Goal: Contribute content

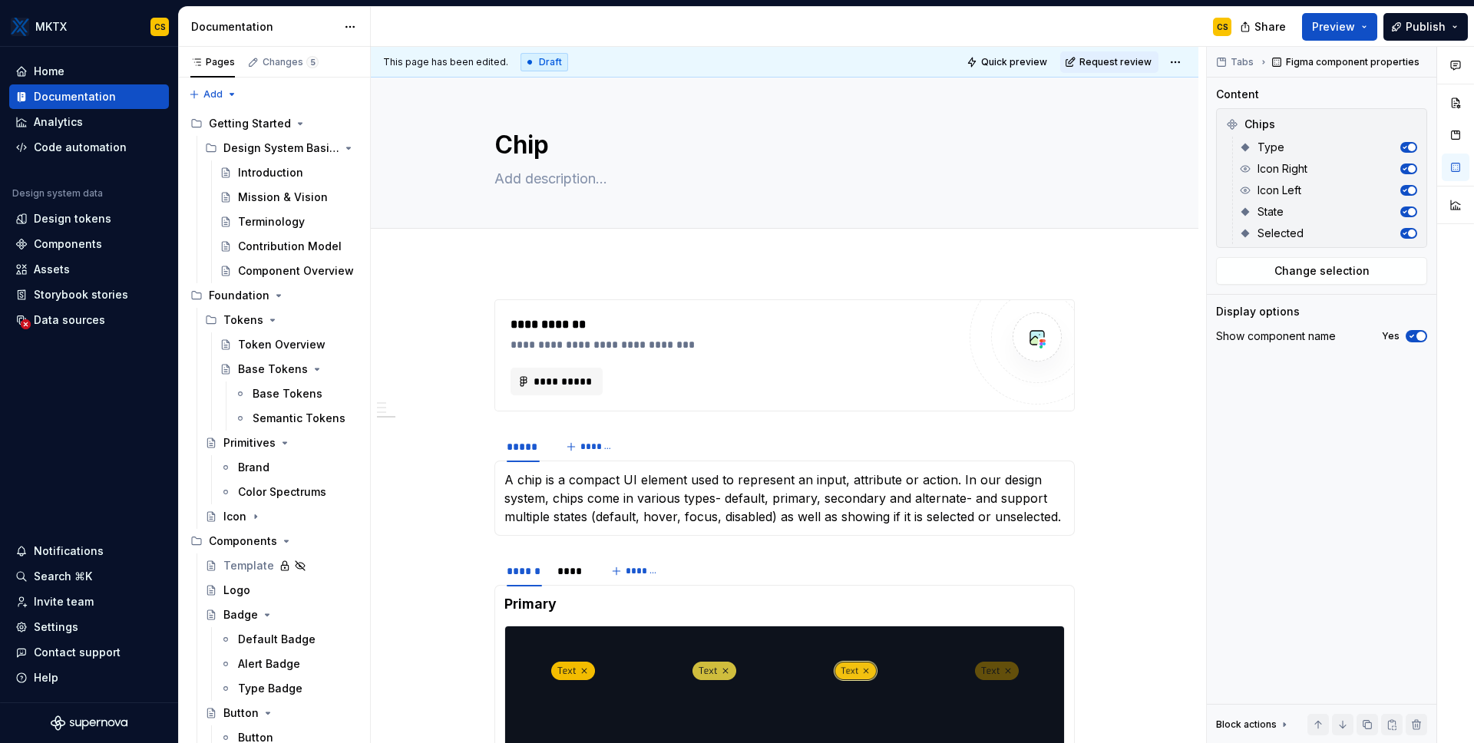
scroll to position [1120, 0]
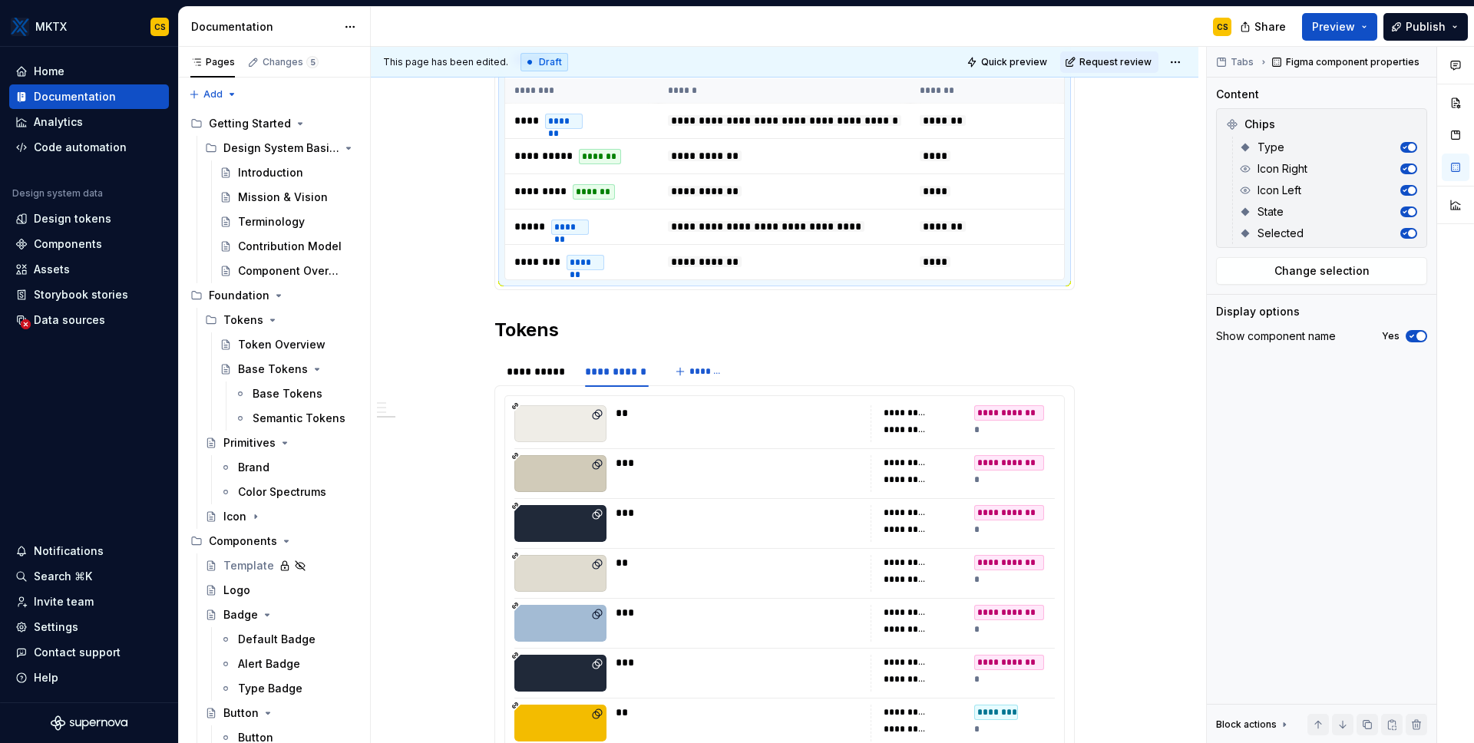
type textarea "*"
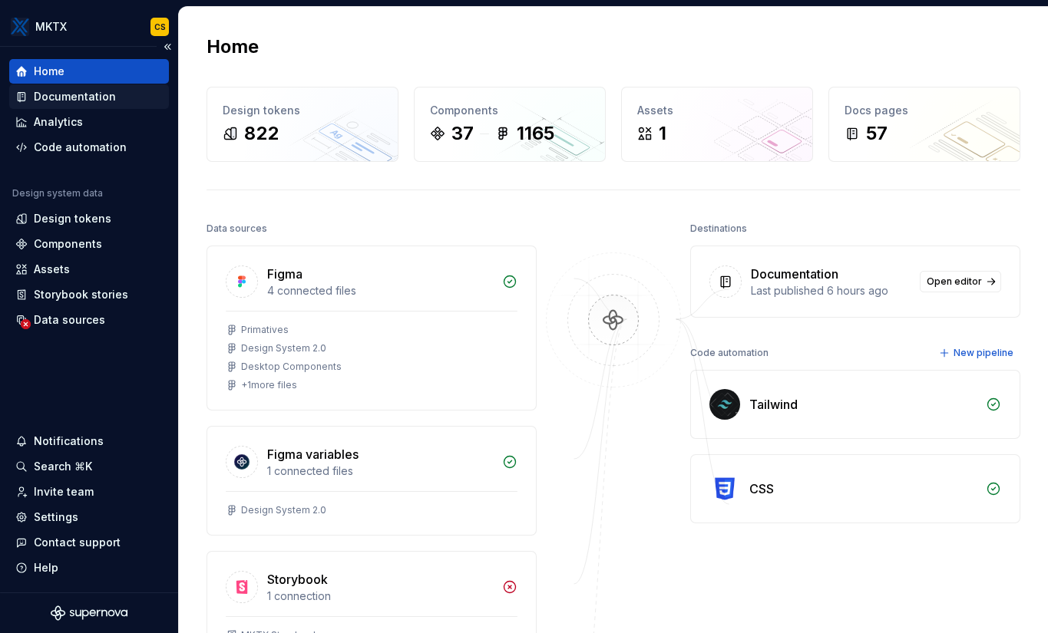
click at [103, 99] on div "Documentation" at bounding box center [75, 96] width 82 height 15
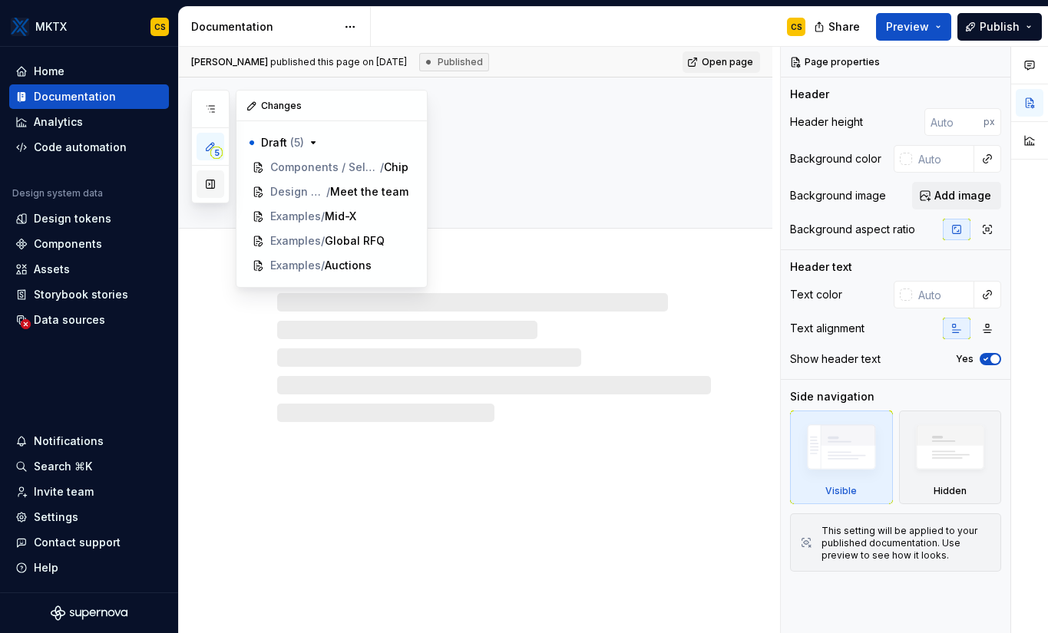
click at [216, 185] on button "button" at bounding box center [210, 184] width 28 height 28
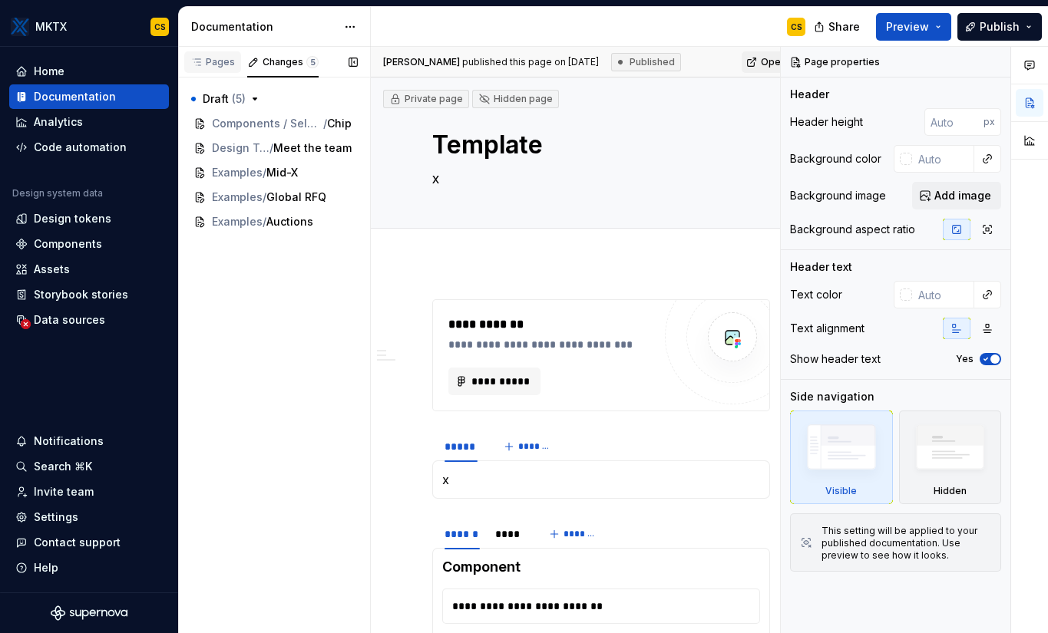
click at [223, 66] on div "Pages" at bounding box center [212, 62] width 45 height 12
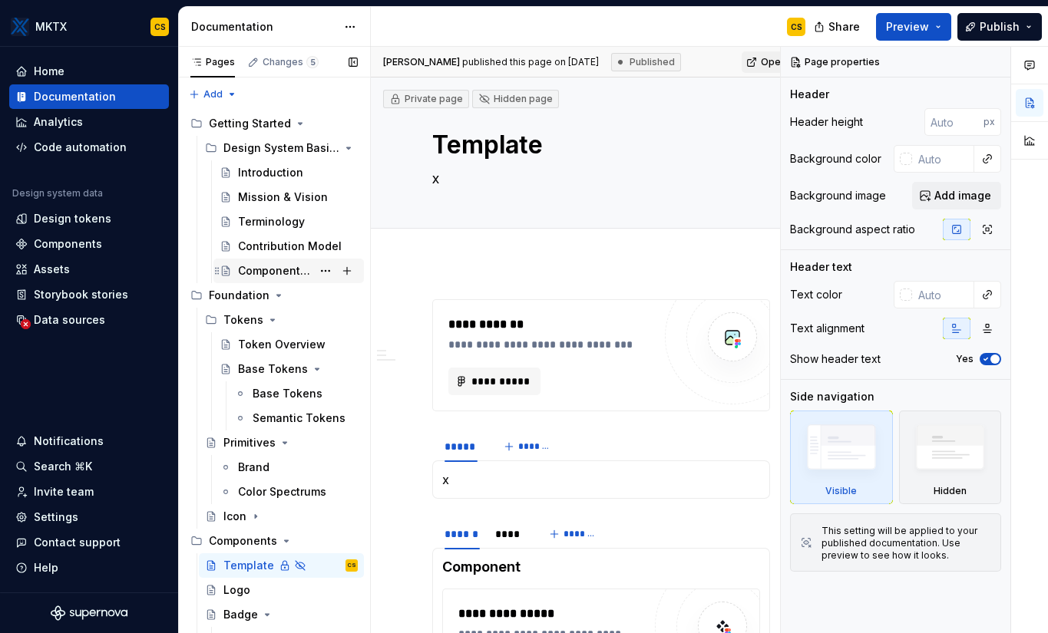
click at [294, 271] on div "Component Overview" at bounding box center [275, 270] width 74 height 15
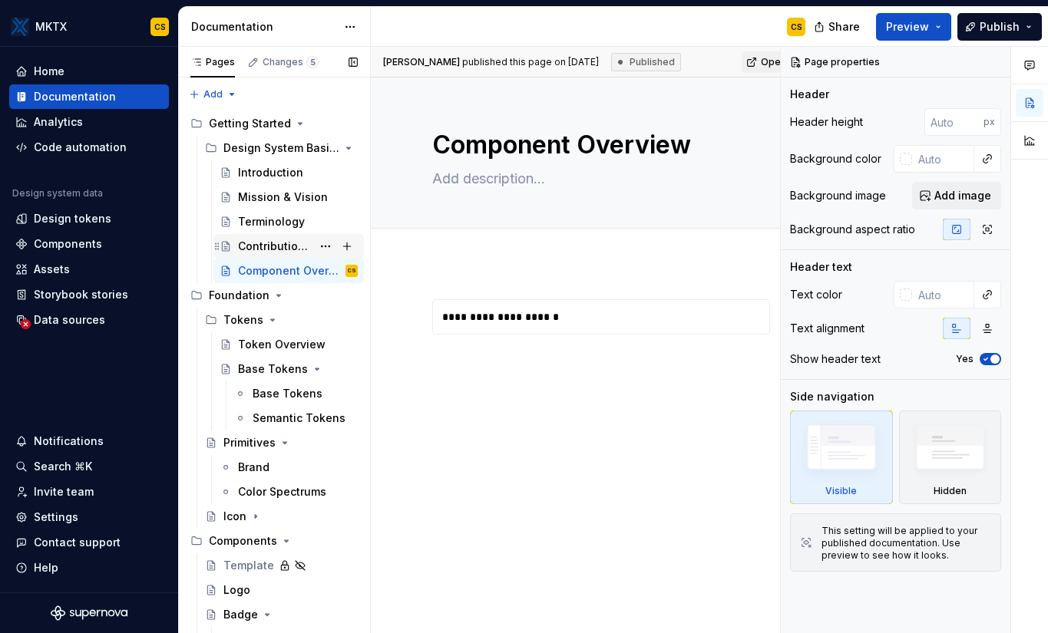
click at [263, 249] on div "Contribution Model" at bounding box center [275, 246] width 74 height 15
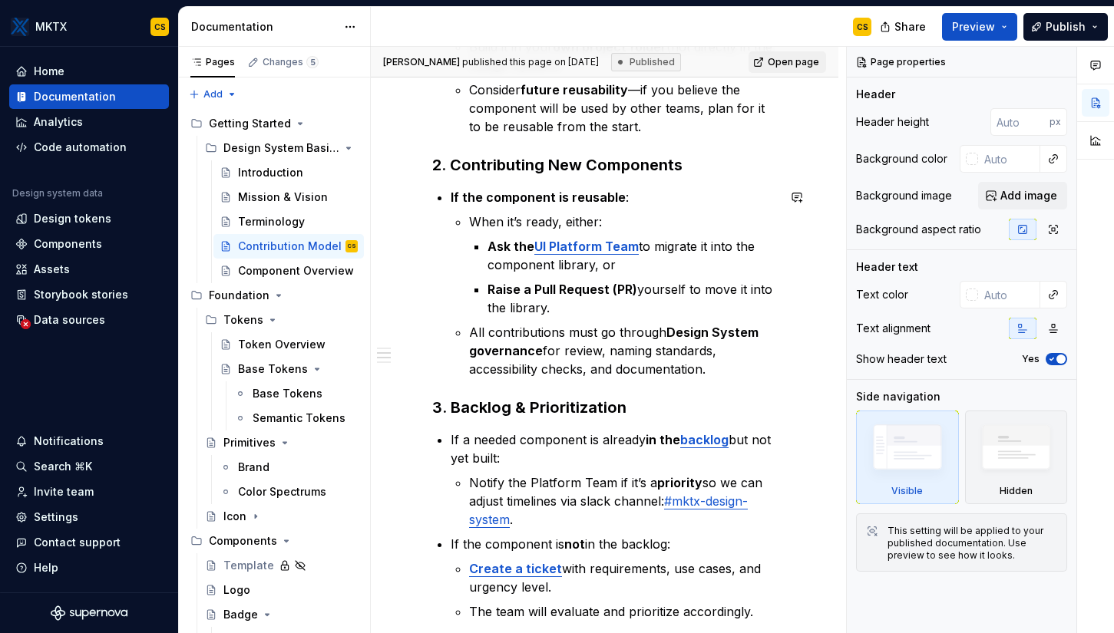
scroll to position [664, 0]
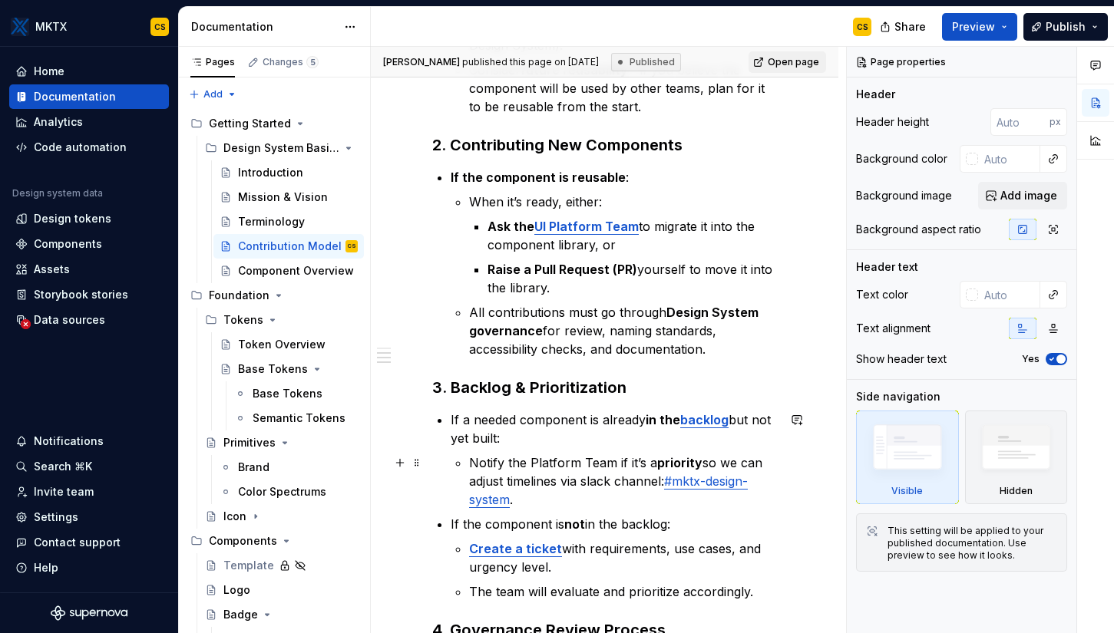
click at [709, 487] on link "#mktx-design-system" at bounding box center [608, 491] width 279 height 34
type textarea "*"
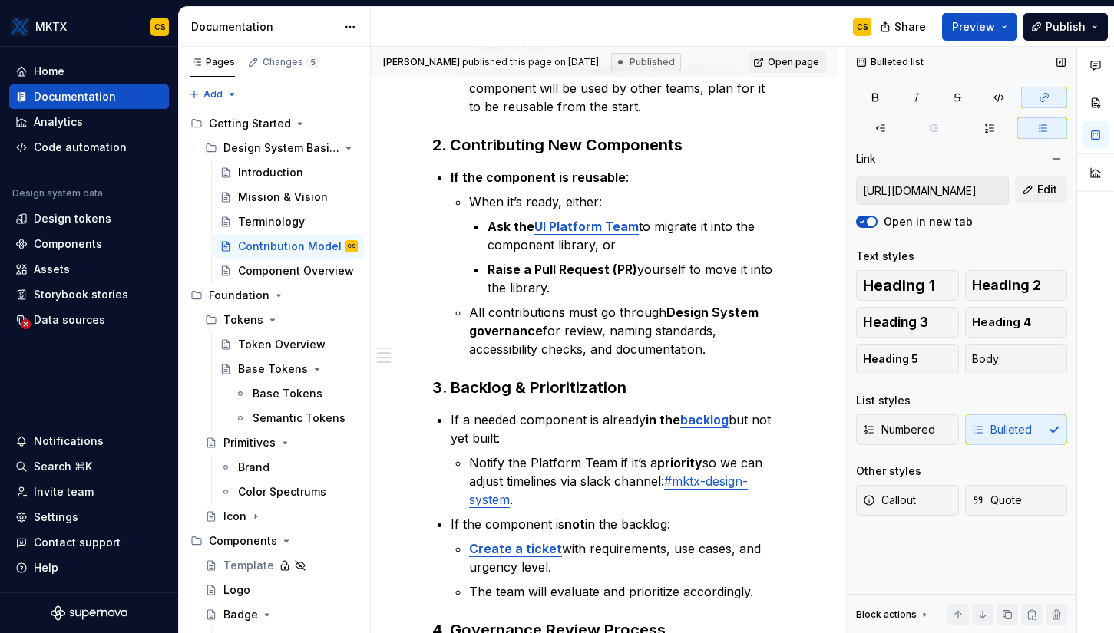
click at [923, 192] on input "[URL][DOMAIN_NAME]" at bounding box center [932, 191] width 151 height 28
click at [1047, 184] on span "Edit" at bounding box center [1047, 189] width 20 height 15
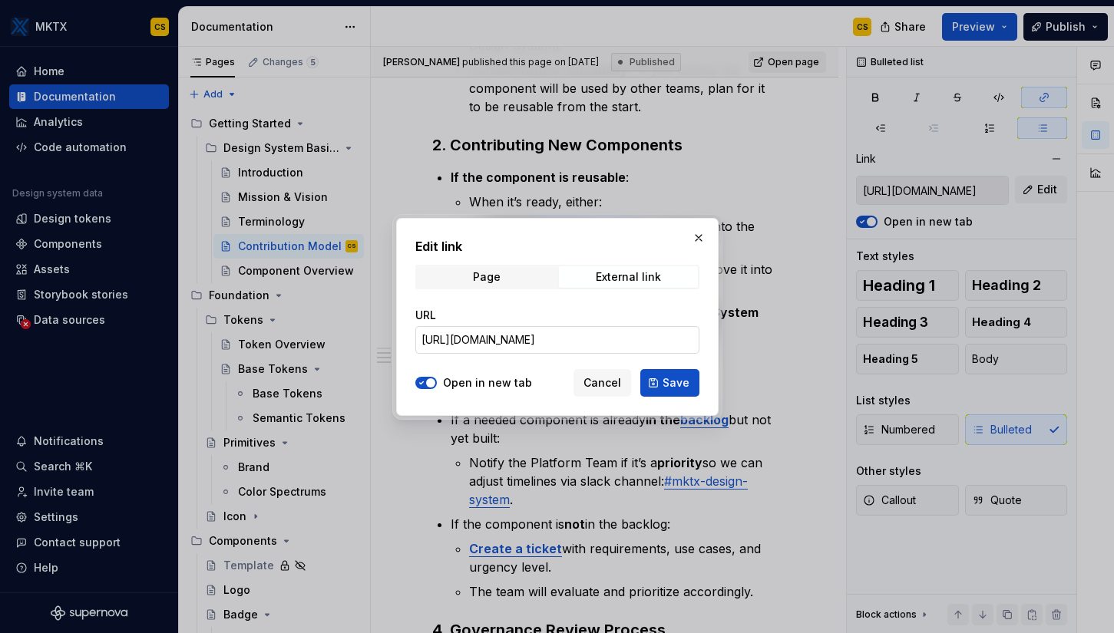
click at [513, 342] on input "[URL][DOMAIN_NAME]" at bounding box center [557, 340] width 284 height 28
paste input "33FVTSLS"
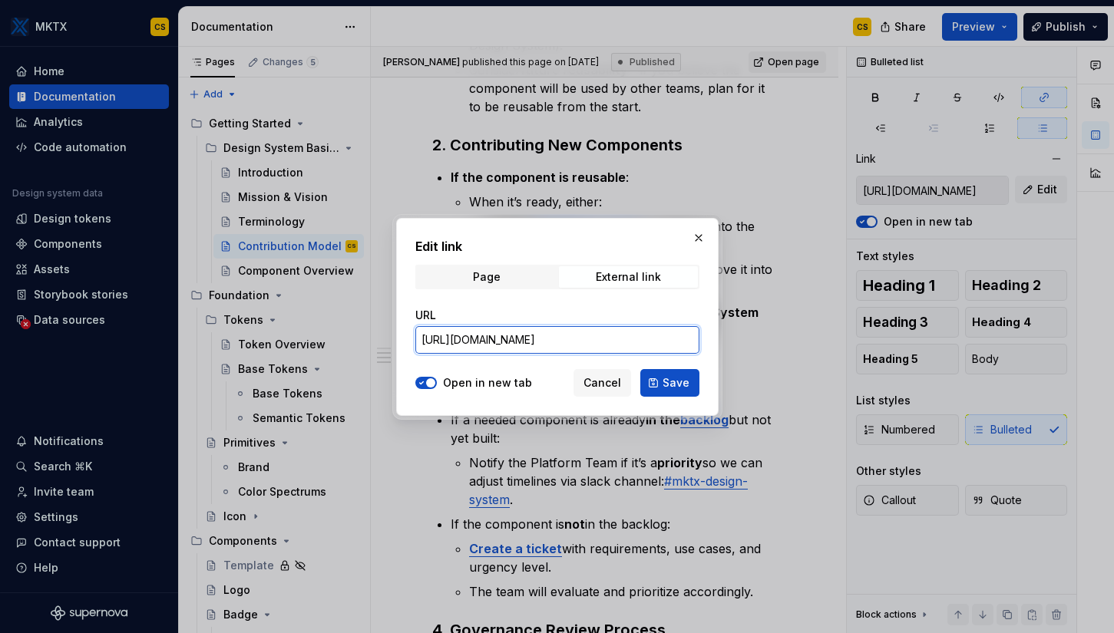
type input "[URL][DOMAIN_NAME]"
click at [684, 385] on span "Save" at bounding box center [675, 382] width 27 height 15
type input "[URL][DOMAIN_NAME]"
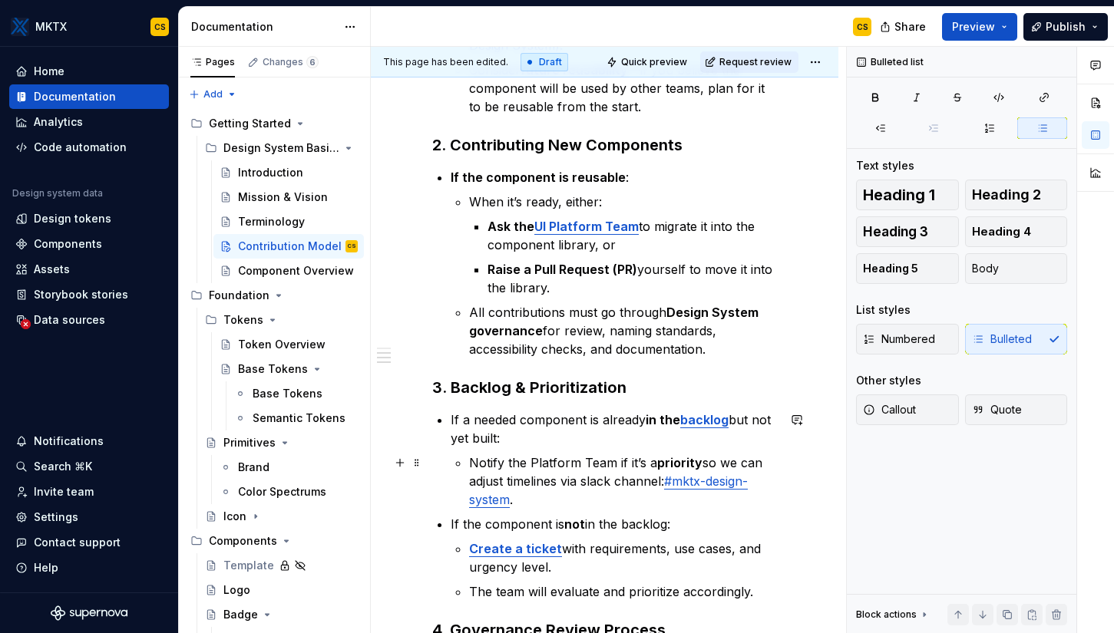
click at [511, 508] on p "Notify the Platform Team if it’s a priority so we can adjust timelines via slac…" at bounding box center [623, 481] width 308 height 55
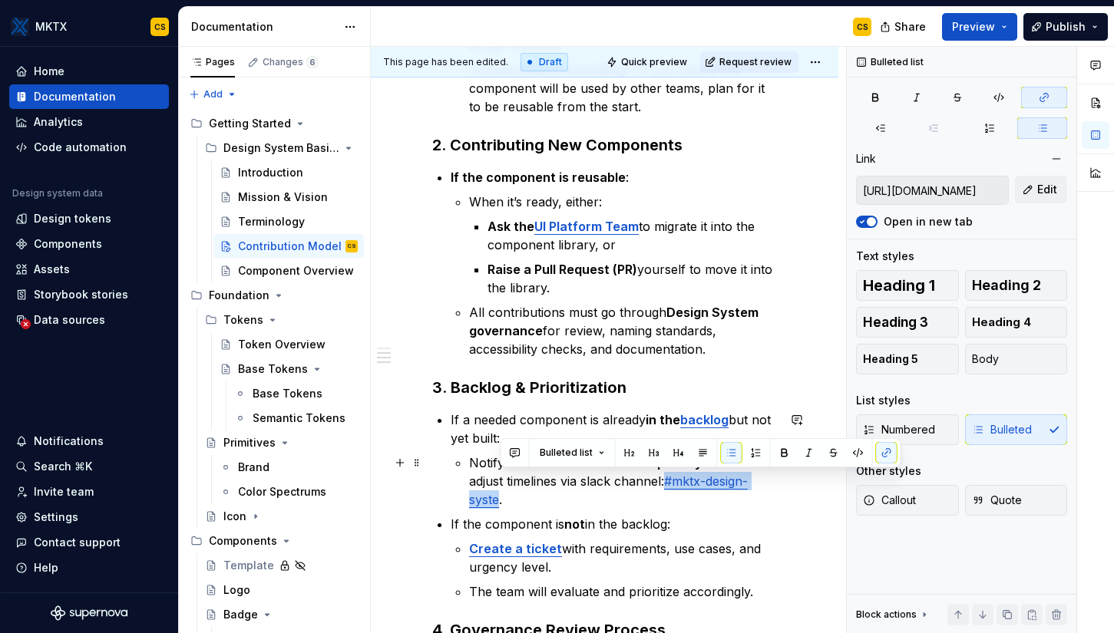
drag, startPoint x: 669, startPoint y: 482, endPoint x: 497, endPoint y: 500, distance: 172.9
click at [497, 500] on link "#mktx-design-syste" at bounding box center [608, 491] width 279 height 34
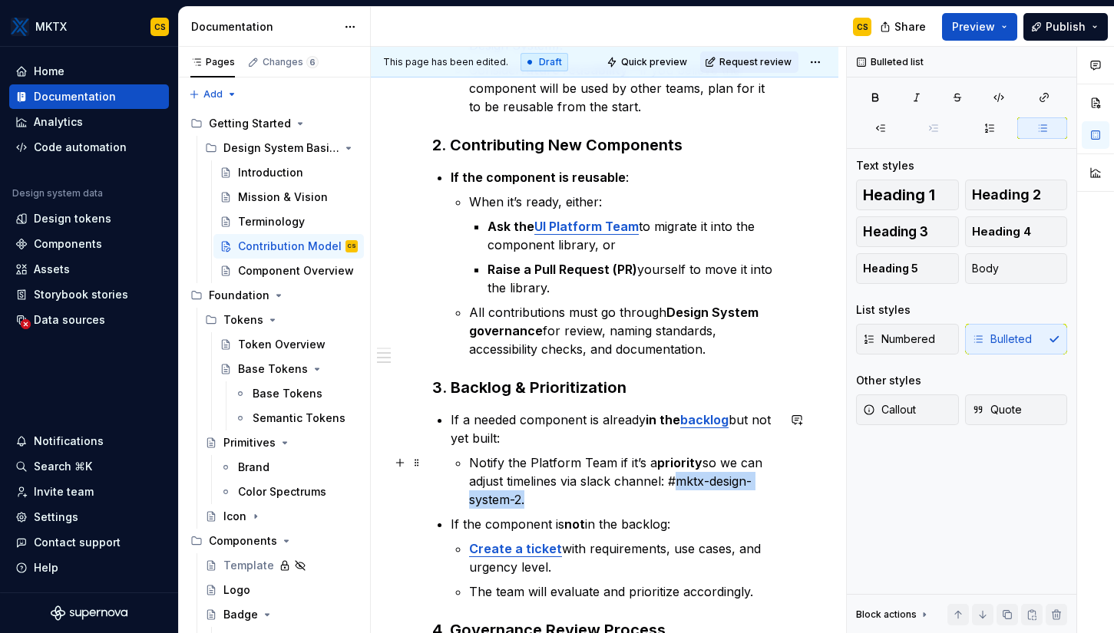
click at [669, 482] on p "Notify the Platform Team if it’s a priority so we can adjust timelines via slac…" at bounding box center [623, 481] width 308 height 55
click at [680, 516] on p "If the component is not in the backlog:" at bounding box center [614, 524] width 326 height 18
click at [1047, 28] on span "Publish" at bounding box center [1065, 26] width 40 height 15
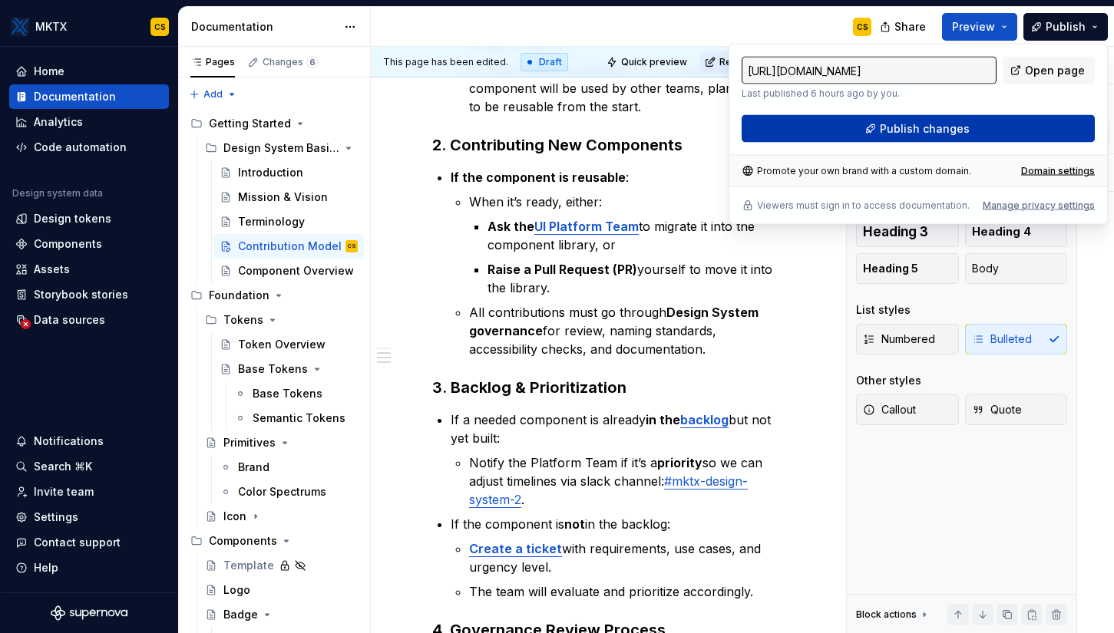
click at [1011, 133] on button "Publish changes" at bounding box center [917, 129] width 353 height 28
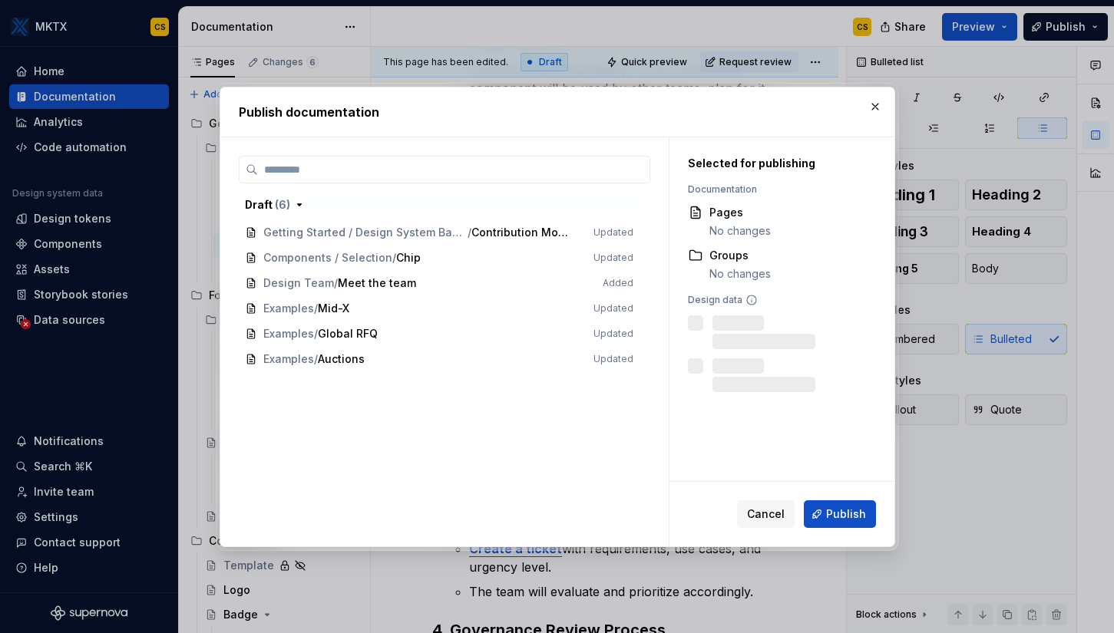
click at [849, 507] on span "Publish" at bounding box center [846, 514] width 40 height 15
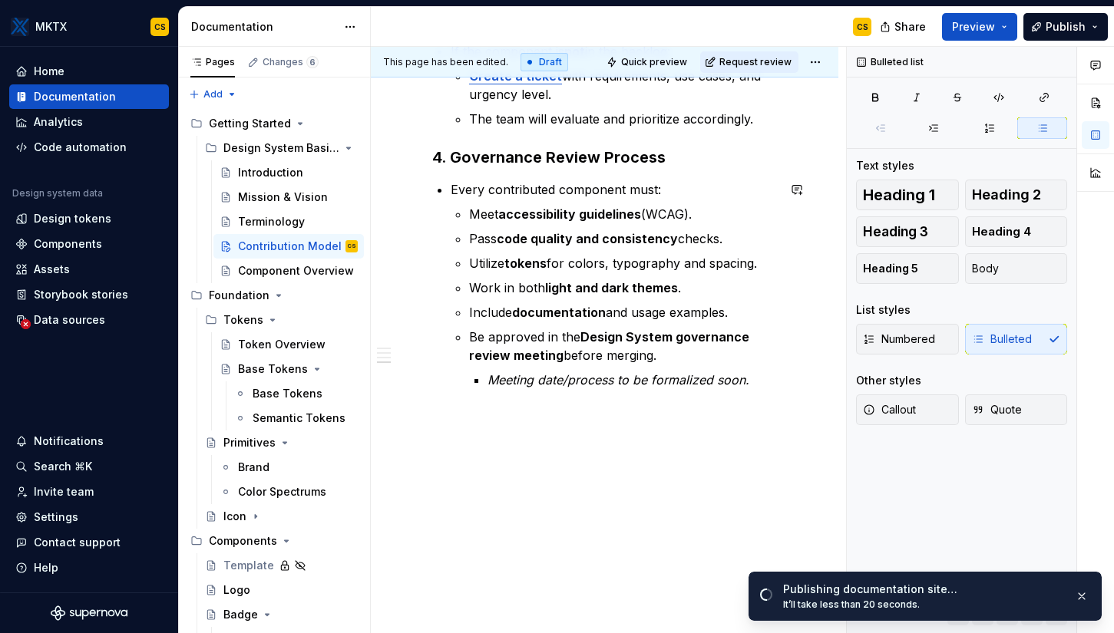
scroll to position [894, 0]
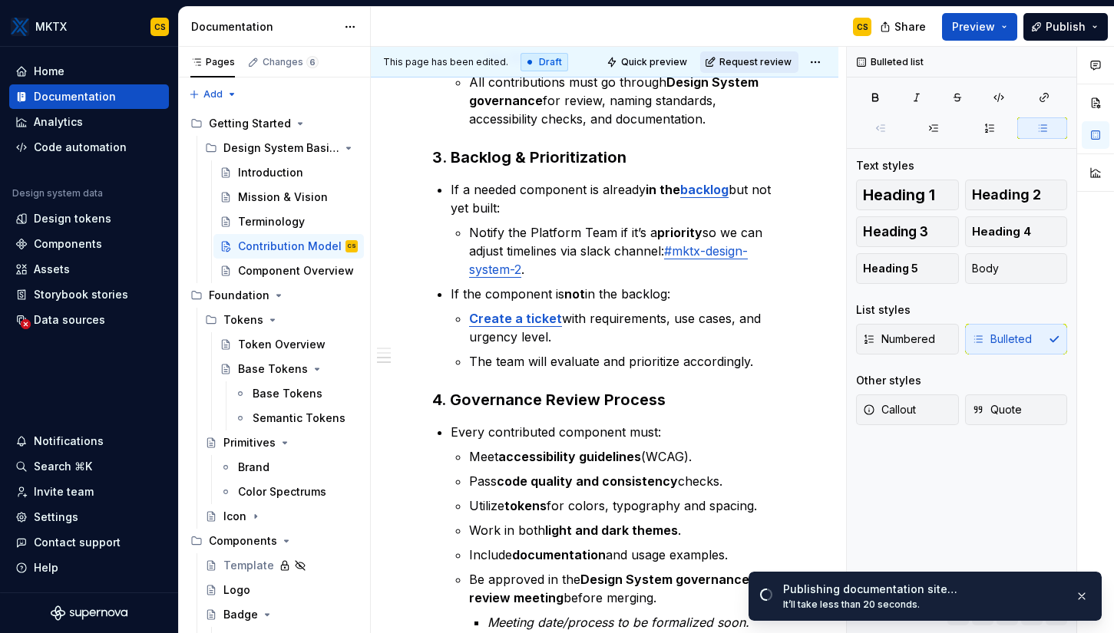
click at [743, 62] on span "Request review" at bounding box center [755, 62] width 72 height 12
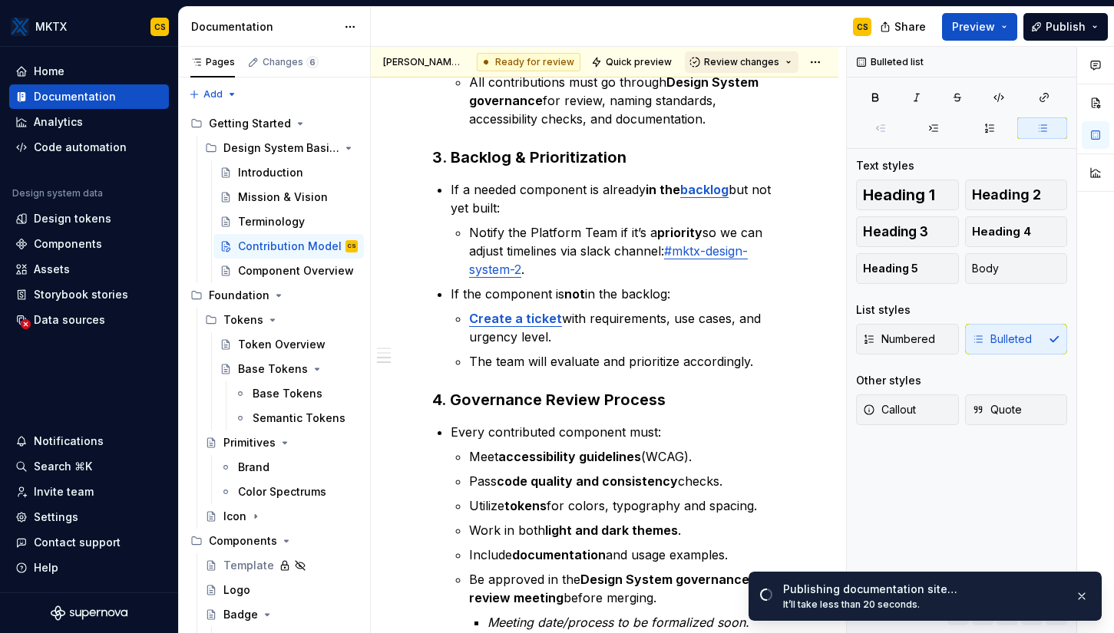
click at [748, 70] on button "Review changes" at bounding box center [742, 61] width 114 height 21
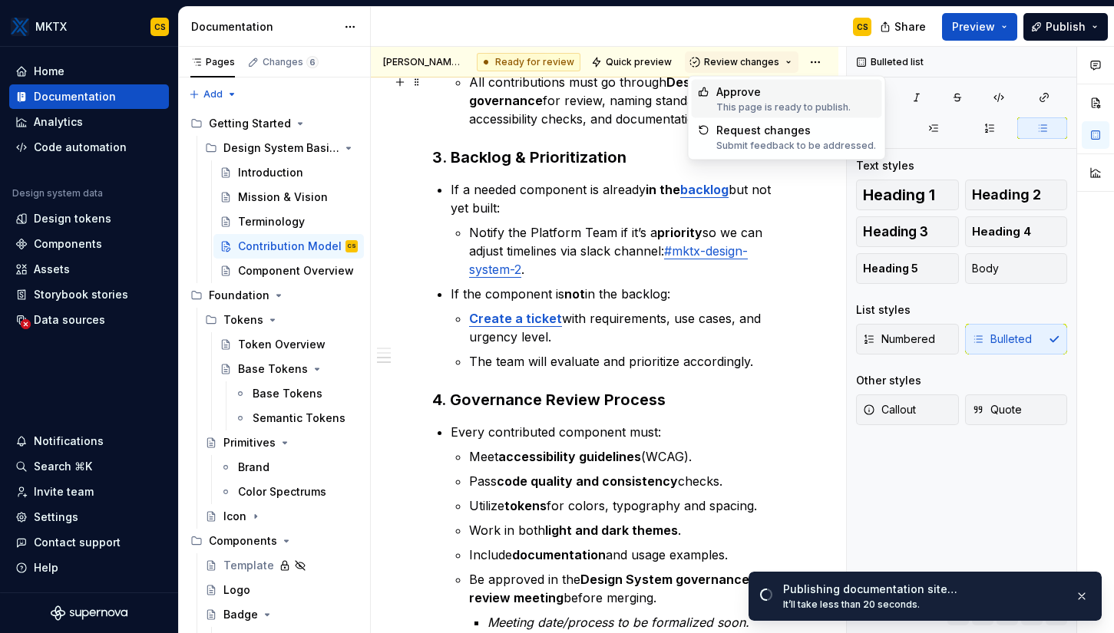
click at [771, 102] on div "This page is ready to publish." at bounding box center [783, 107] width 134 height 12
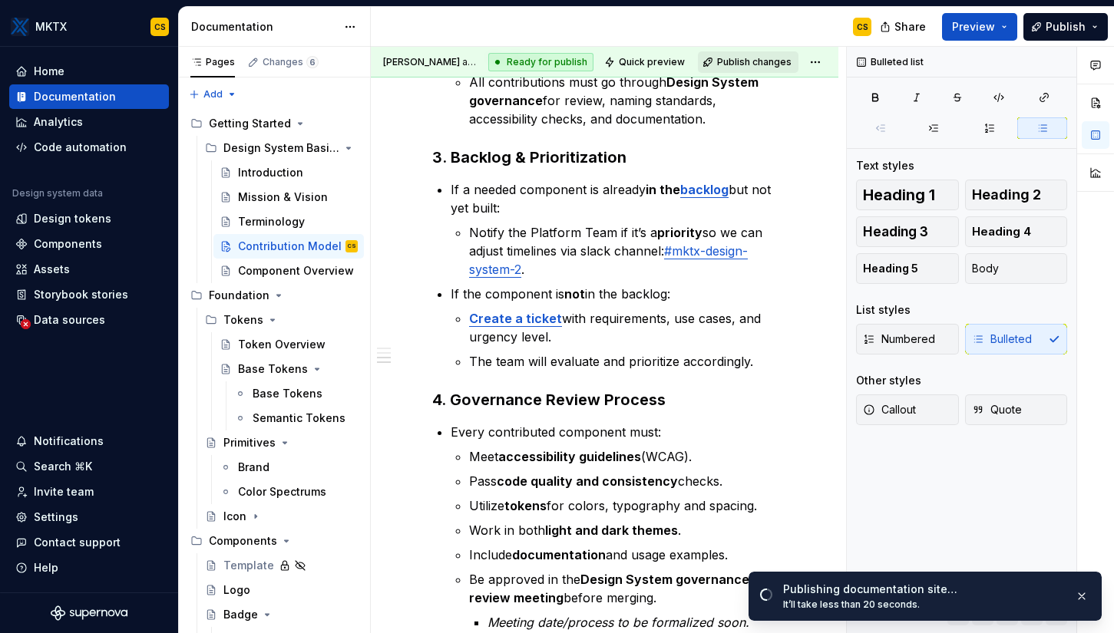
click at [761, 65] on span "Publish changes" at bounding box center [754, 62] width 74 height 12
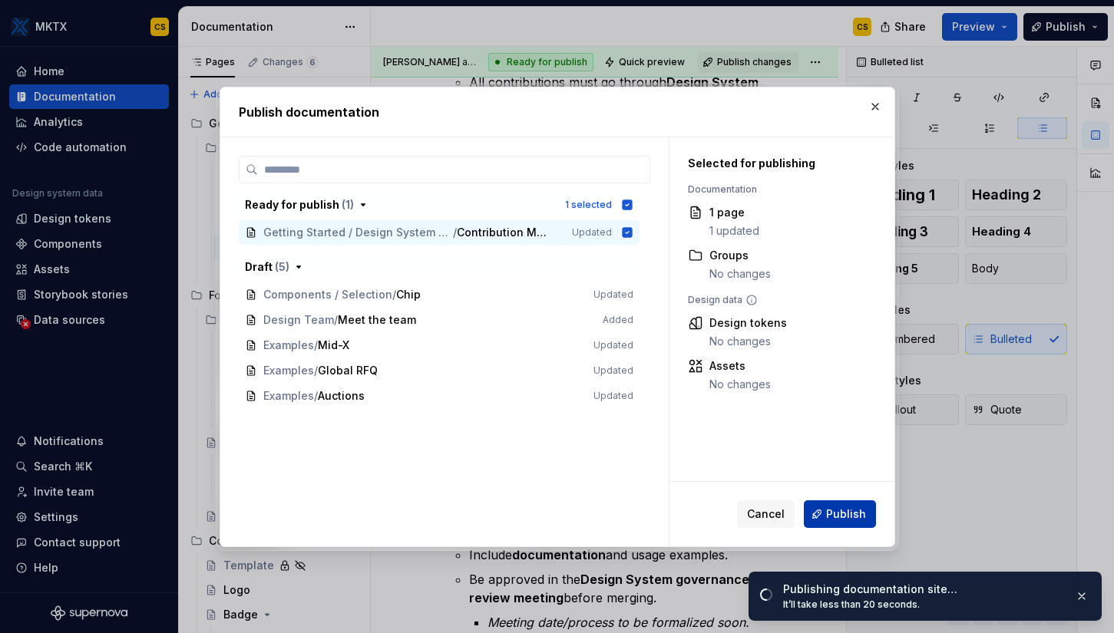
click at [847, 504] on button "Publish" at bounding box center [840, 514] width 72 height 28
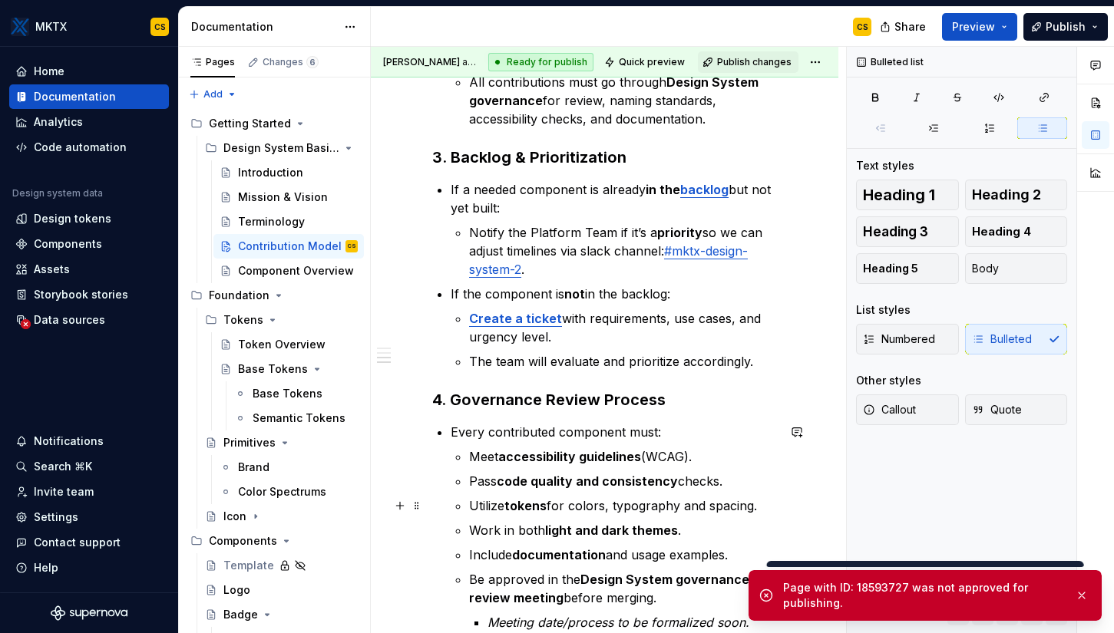
scroll to position [913, 0]
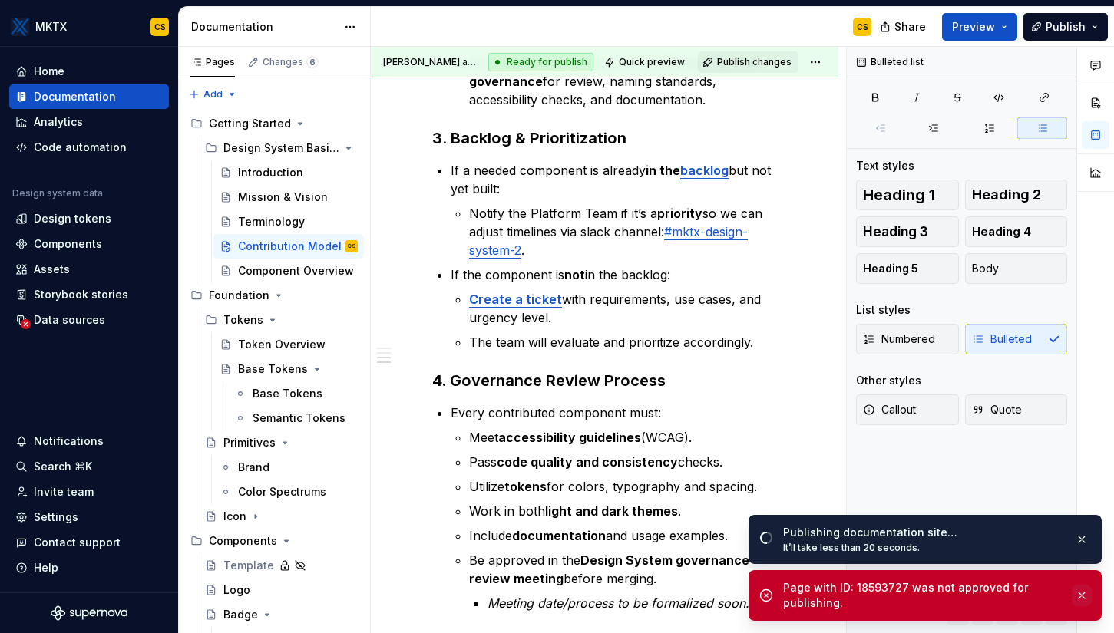
click at [1047, 596] on button "button" at bounding box center [1081, 595] width 20 height 21
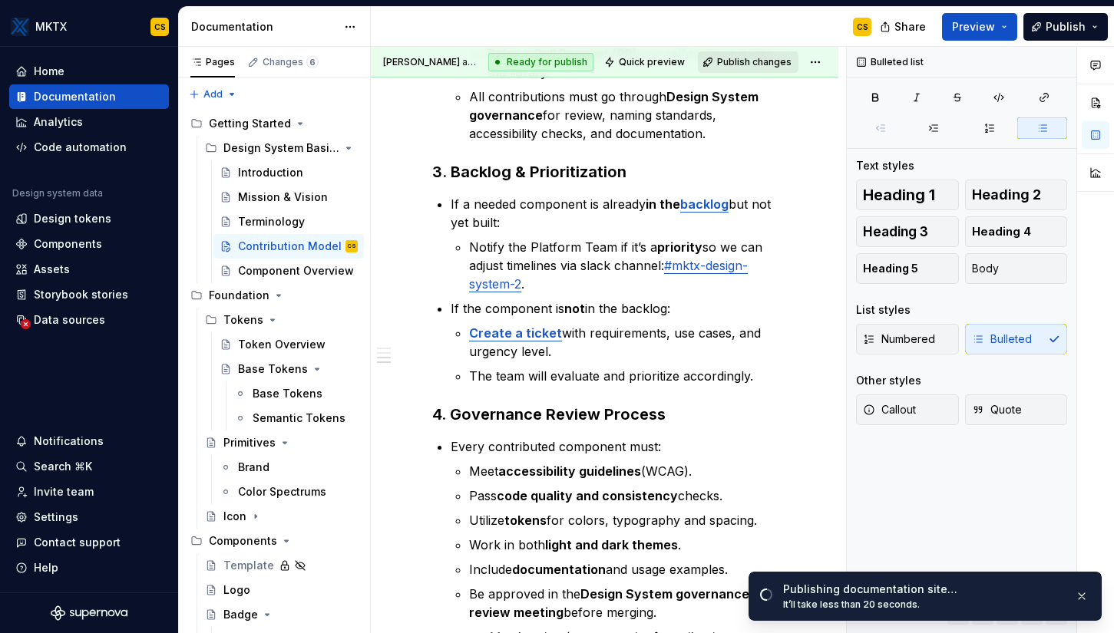
scroll to position [722, 0]
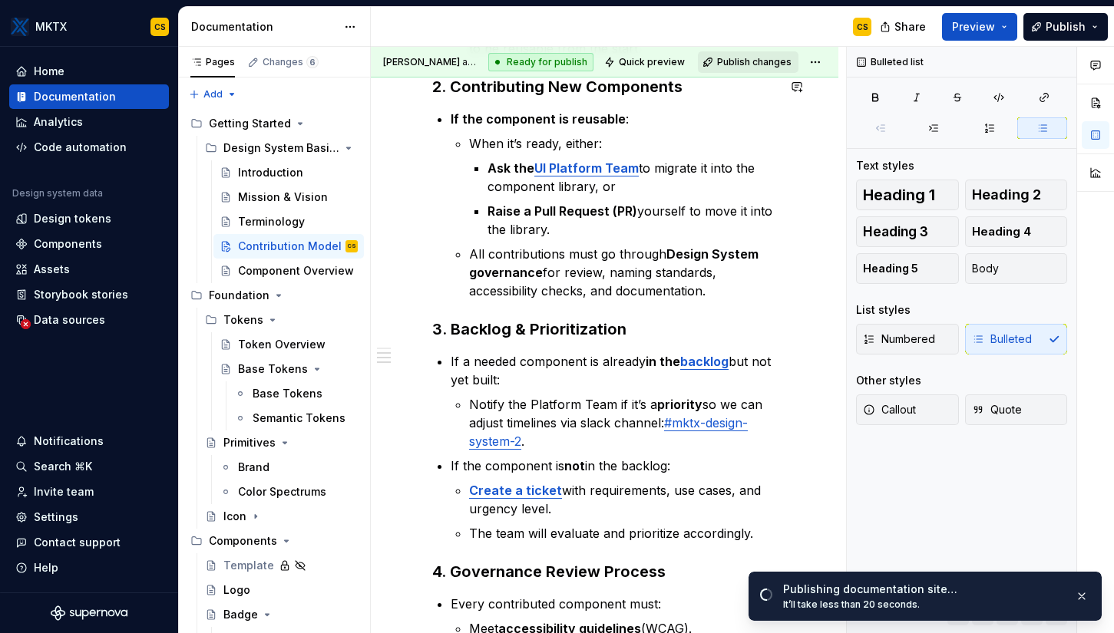
click at [757, 65] on span "Publish changes" at bounding box center [754, 62] width 74 height 12
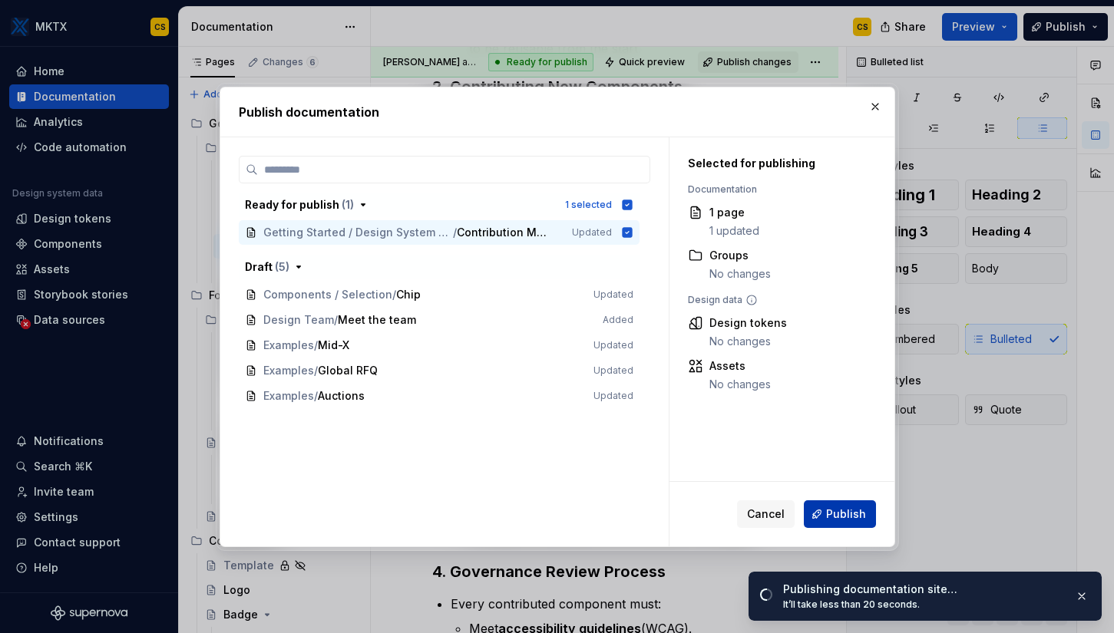
click at [854, 517] on span "Publish" at bounding box center [846, 514] width 40 height 15
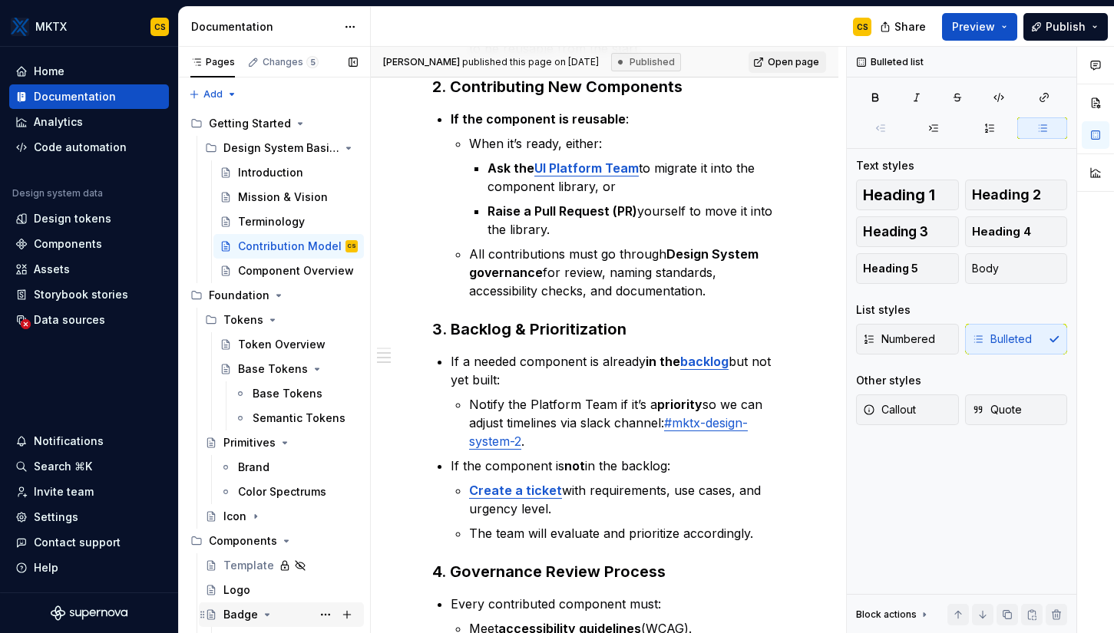
type textarea "*"
